Goal: Participate in discussion

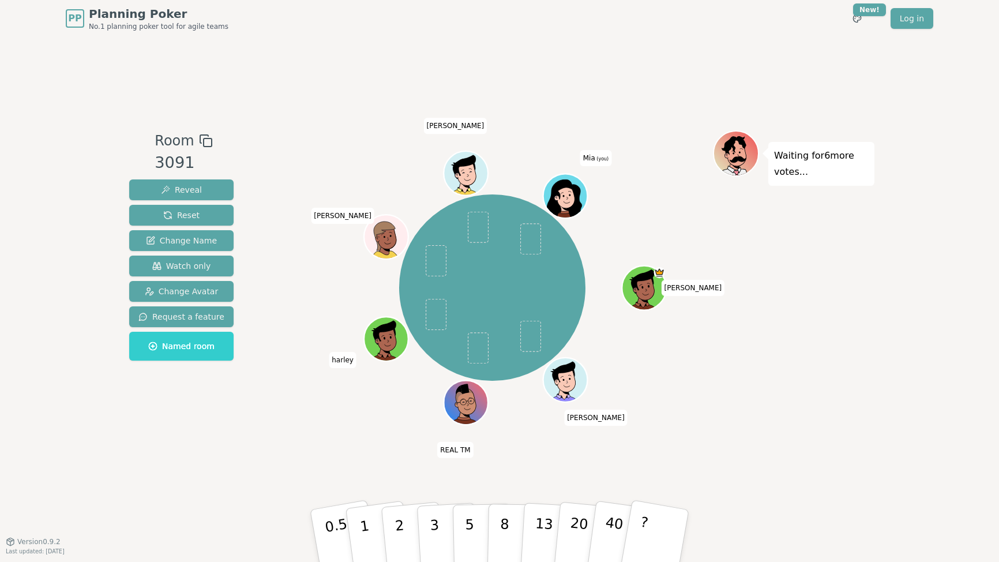
click at [268, 121] on div "Room 3091 Reveal Reset Change Name Watch only Change Avatar Request a feature N…" at bounding box center [500, 289] width 750 height 504
click at [560, 75] on div "Room 3091 Reveal Reset Change Name Watch only Change Avatar Request a feature N…" at bounding box center [500, 289] width 750 height 504
click at [267, 96] on div "Room 3091 Reveal Reset Change Name Watch only Change Avatar Request a feature N…" at bounding box center [500, 289] width 750 height 504
click at [399, 520] on p "2" at bounding box center [401, 537] width 15 height 63
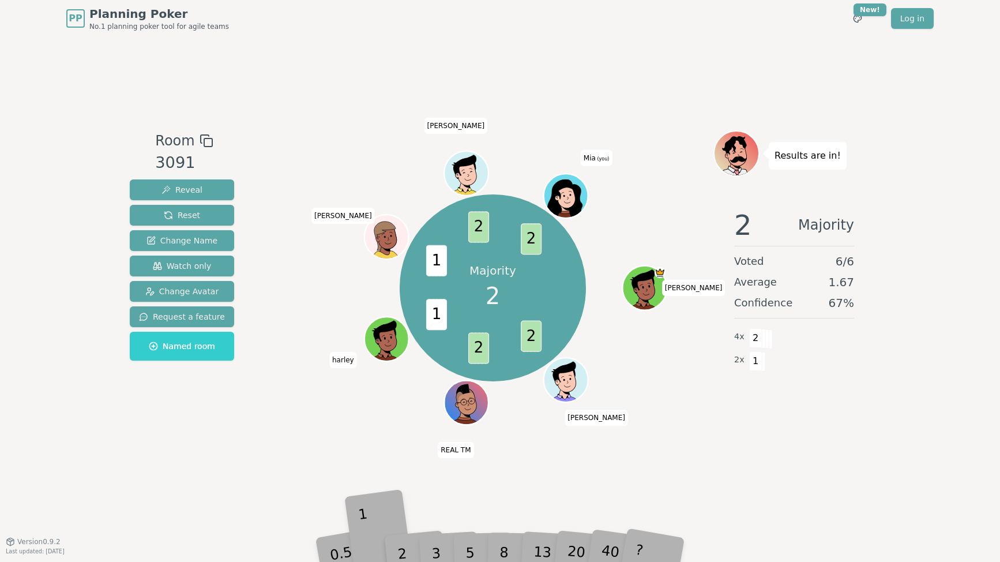
click at [374, 523] on div "1" at bounding box center [379, 535] width 40 height 44
click at [327, 456] on div "Room 3091 Reveal Reset Change Name Watch only Change Avatar Request a feature N…" at bounding box center [500, 289] width 750 height 504
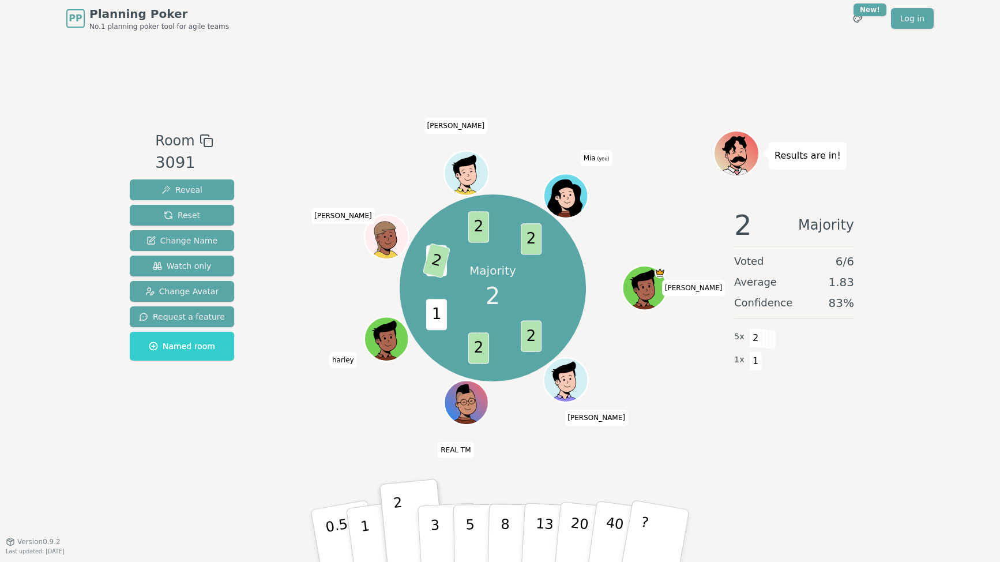
click at [305, 418] on div "Majority 2 2 2 1 1 2 2 2 [PERSON_NAME] REAL [PERSON_NAME] [PERSON_NAME] Mia (yo…" at bounding box center [492, 287] width 441 height 273
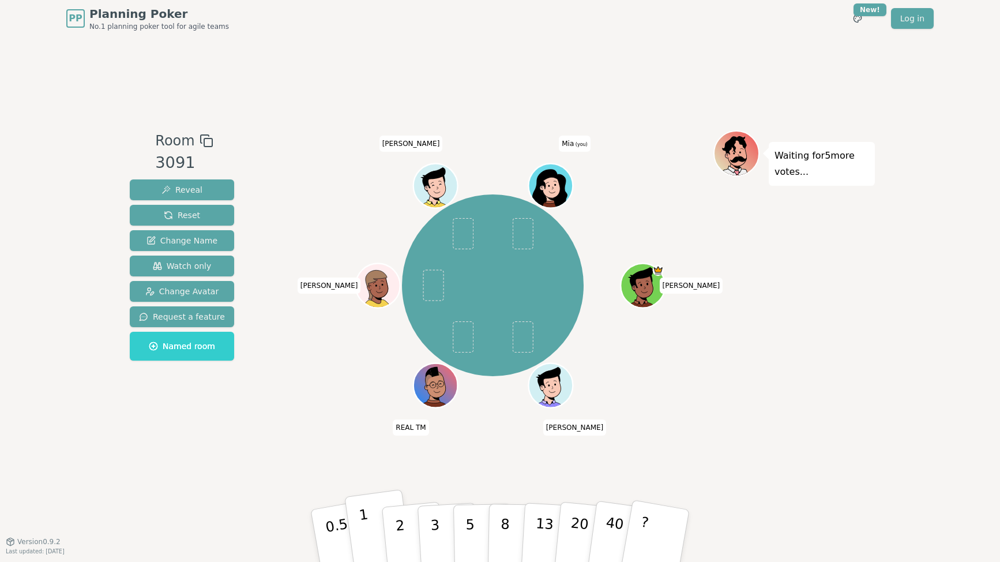
click at [376, 543] on button "1" at bounding box center [378, 535] width 69 height 93
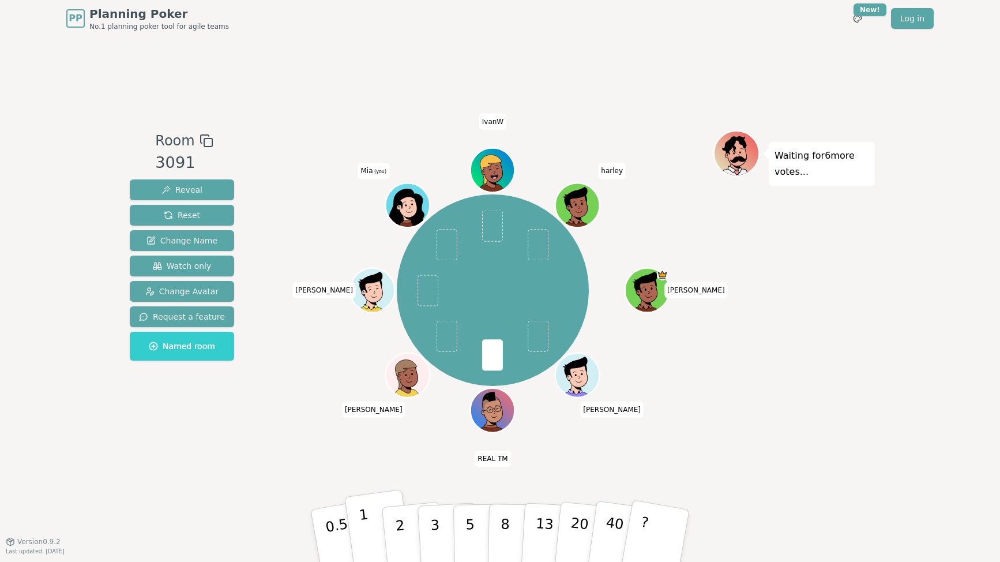
click at [365, 536] on p "1" at bounding box center [366, 537] width 17 height 63
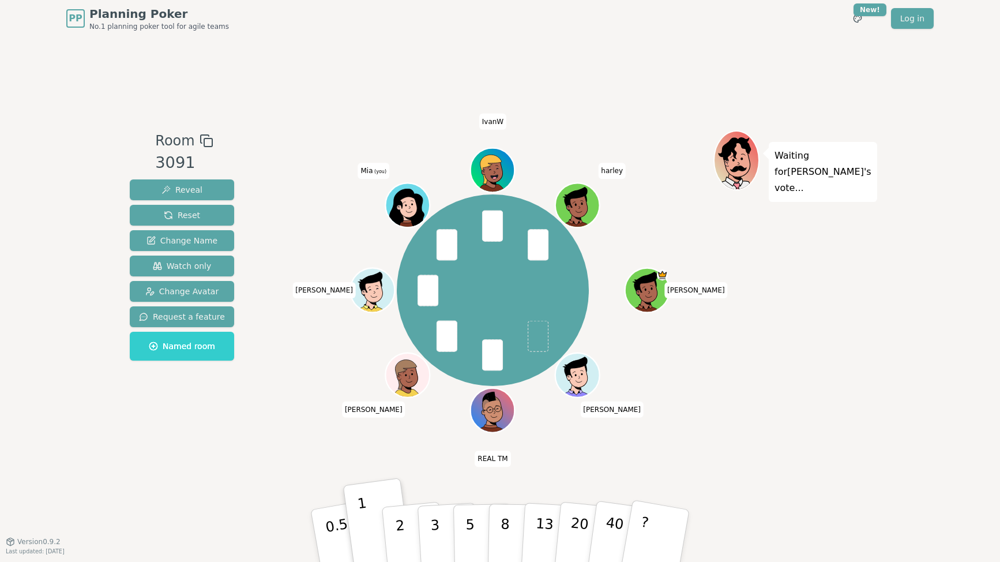
click at [492, 119] on span "IvanW" at bounding box center [492, 122] width 27 height 16
click at [427, 110] on div "Room 3091 Reveal Reset Change Name Watch only Change Avatar Request a feature N…" at bounding box center [500, 289] width 750 height 504
click at [402, 16] on div "PP Planning Poker No.1 planning poker tool for agile teams Toggle theme New! Lo…" at bounding box center [500, 18] width 868 height 37
drag, startPoint x: 406, startPoint y: 97, endPoint x: 538, endPoint y: 139, distance: 138.1
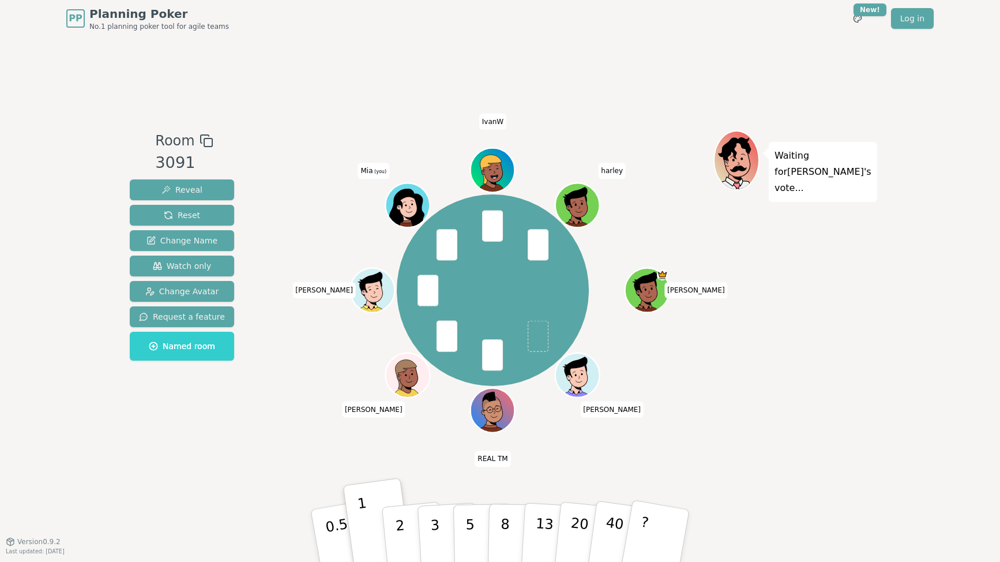
click at [538, 139] on div "Room 3091 Reveal Reset Change Name Watch only Change Avatar Request a feature N…" at bounding box center [500, 289] width 750 height 504
click at [258, 280] on div "Room 3091 Reveal Reset Change Name Watch only Change Avatar Request a feature N…" at bounding box center [500, 288] width 750 height 317
click at [144, 418] on div "Room 3091 Reveal Reset Change Name Watch only Change Avatar Request a feature N…" at bounding box center [182, 288] width 114 height 317
click at [400, 546] on p "2" at bounding box center [401, 537] width 15 height 63
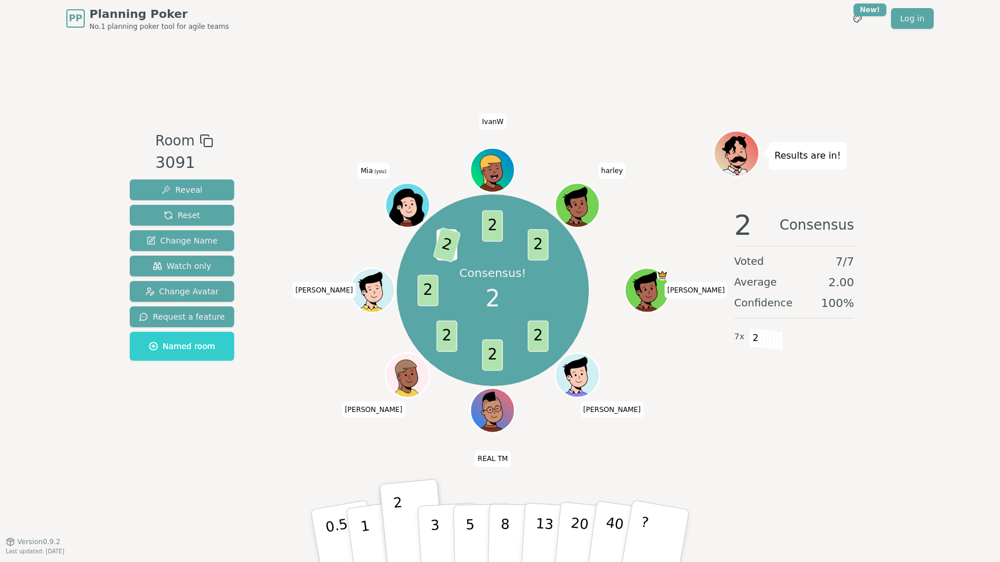
click at [320, 222] on div "Consensus! 2 2 2 2 2 1 2 2 2 [PERSON_NAME] REAL TM [PERSON_NAME] (you) [PERSON_…" at bounding box center [492, 290] width 441 height 278
click at [293, 446] on div "Consensus! 2 2 2 2 2 1 2 2 2 [PERSON_NAME] REAL TM [PERSON_NAME] (you) [PERSON_…" at bounding box center [492, 288] width 441 height 317
